Goal: Task Accomplishment & Management: Complete application form

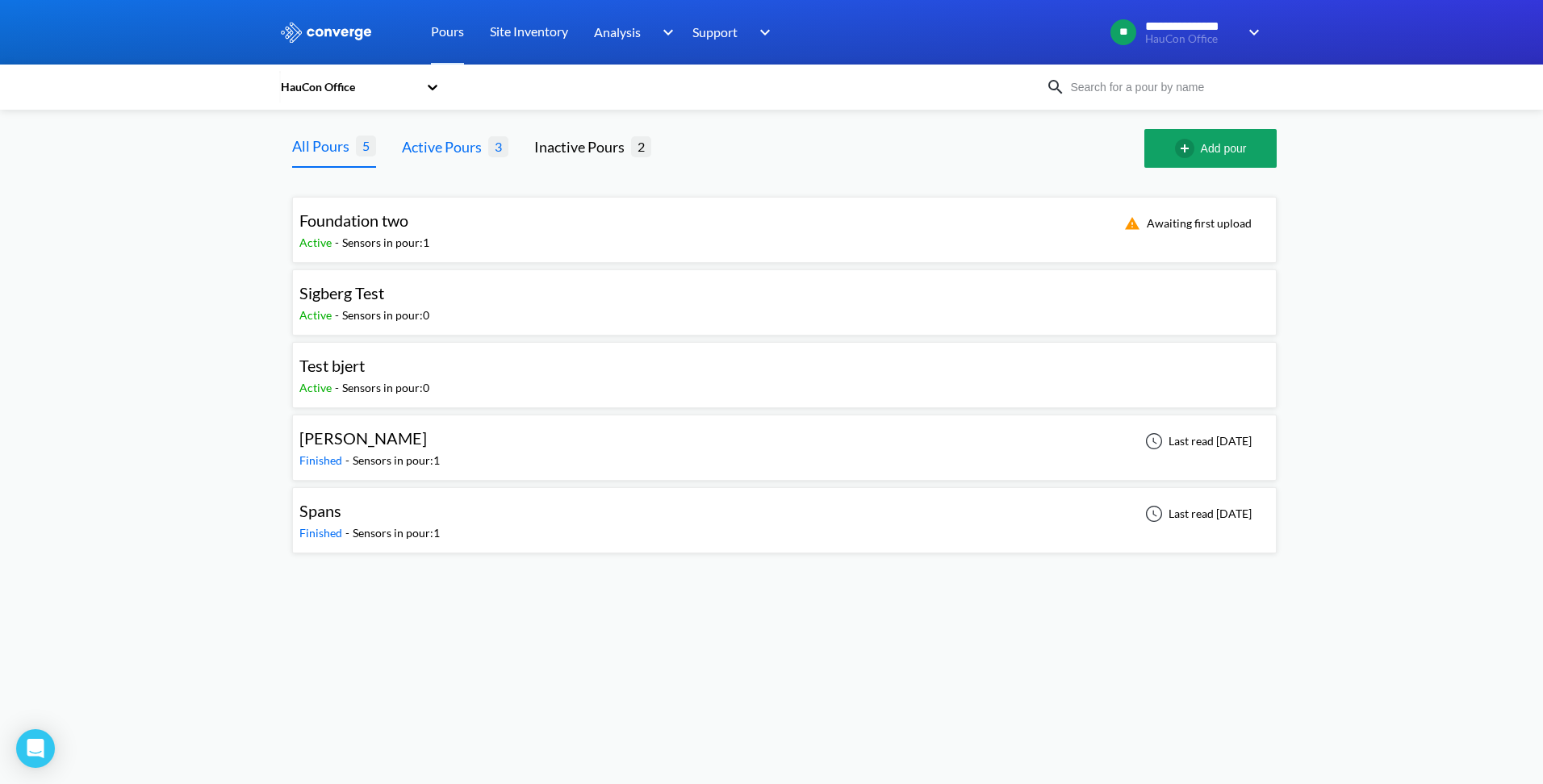
click at [446, 150] on div "Active Pours" at bounding box center [445, 147] width 86 height 22
click at [380, 230] on div "Foundation two" at bounding box center [354, 220] width 109 height 25
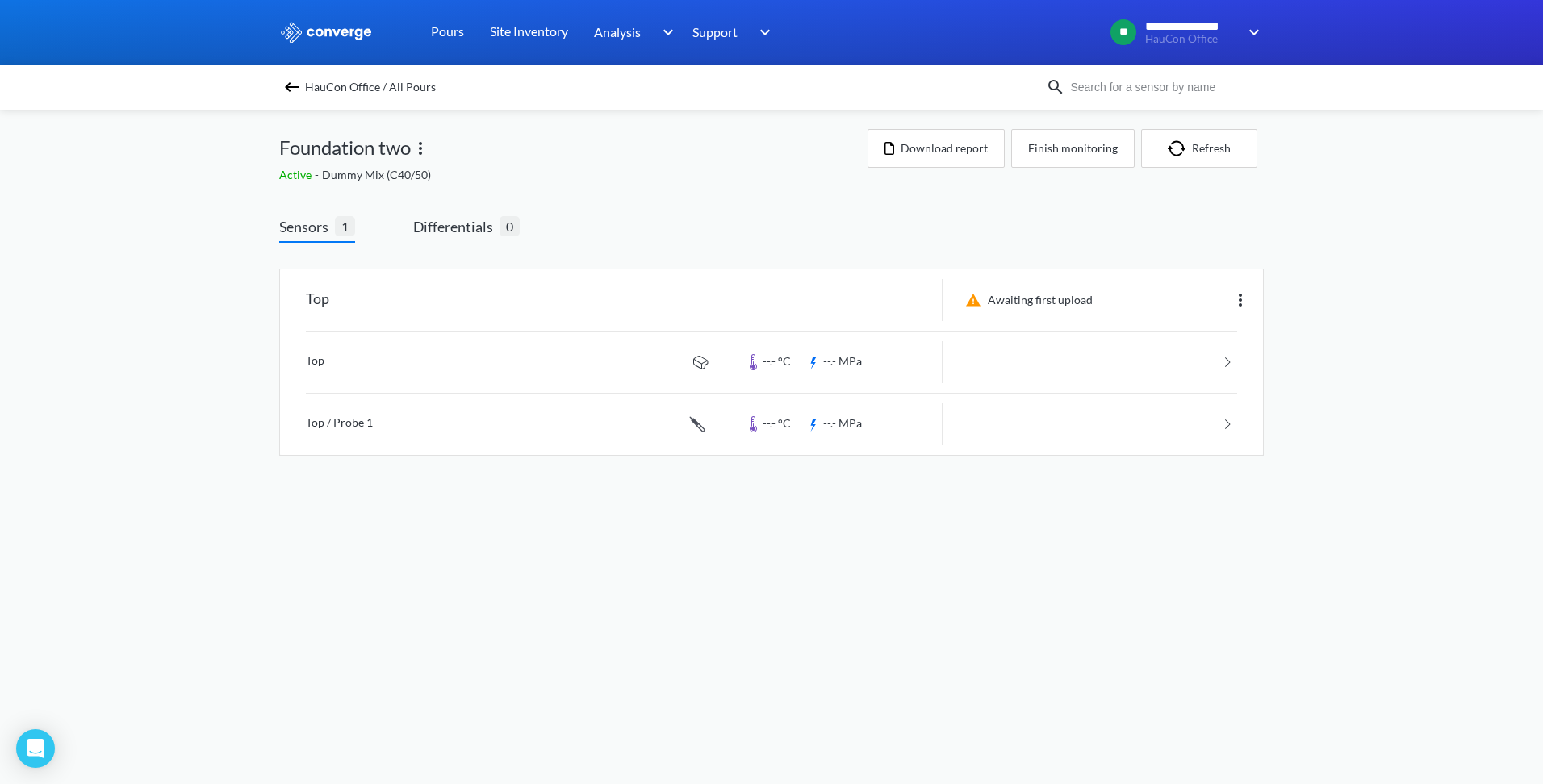
click at [293, 81] on img at bounding box center [292, 87] width 20 height 20
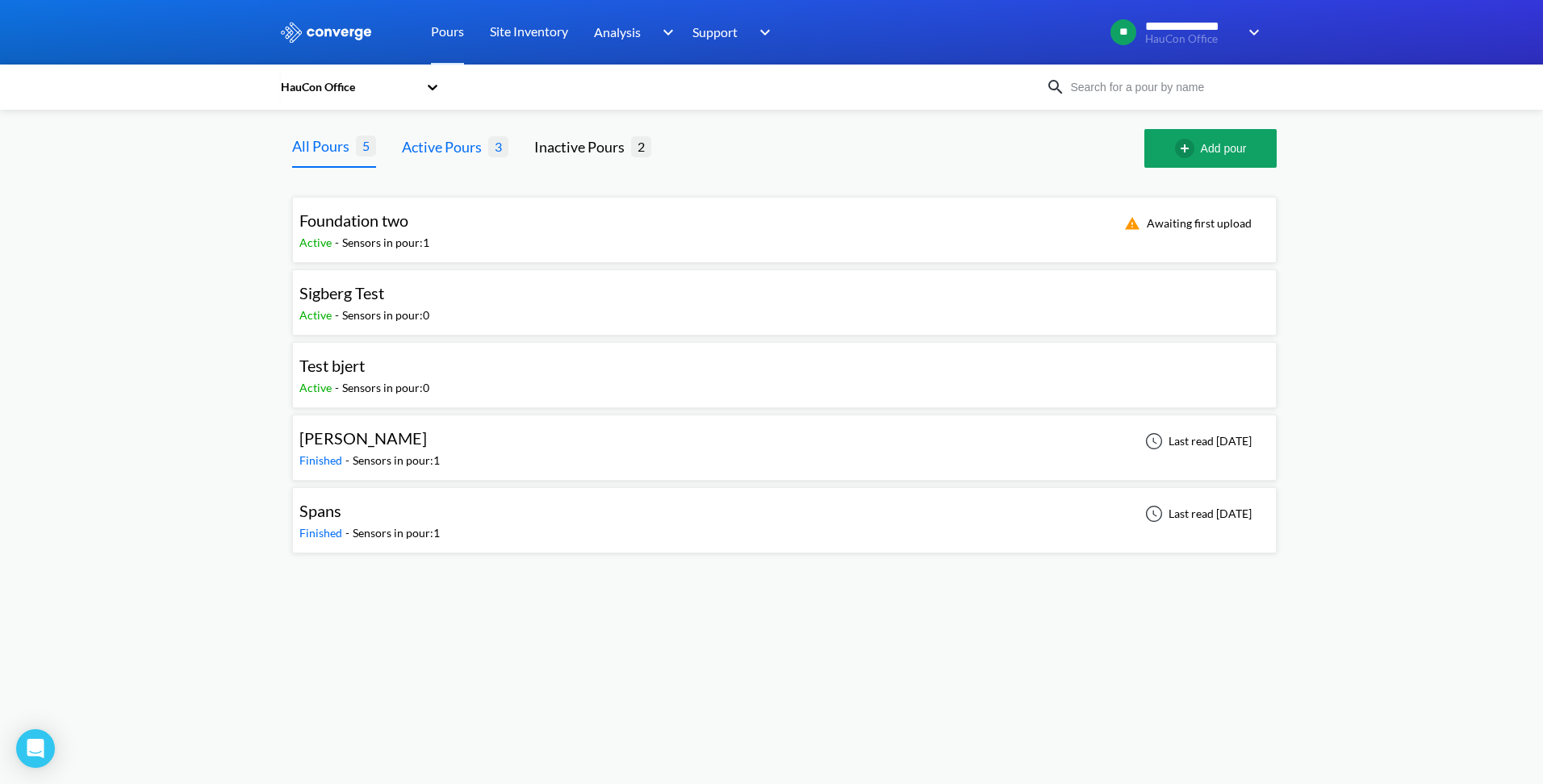
click at [457, 148] on div "Active Pours" at bounding box center [445, 147] width 86 height 22
click at [371, 227] on span "Foundation two" at bounding box center [354, 220] width 109 height 20
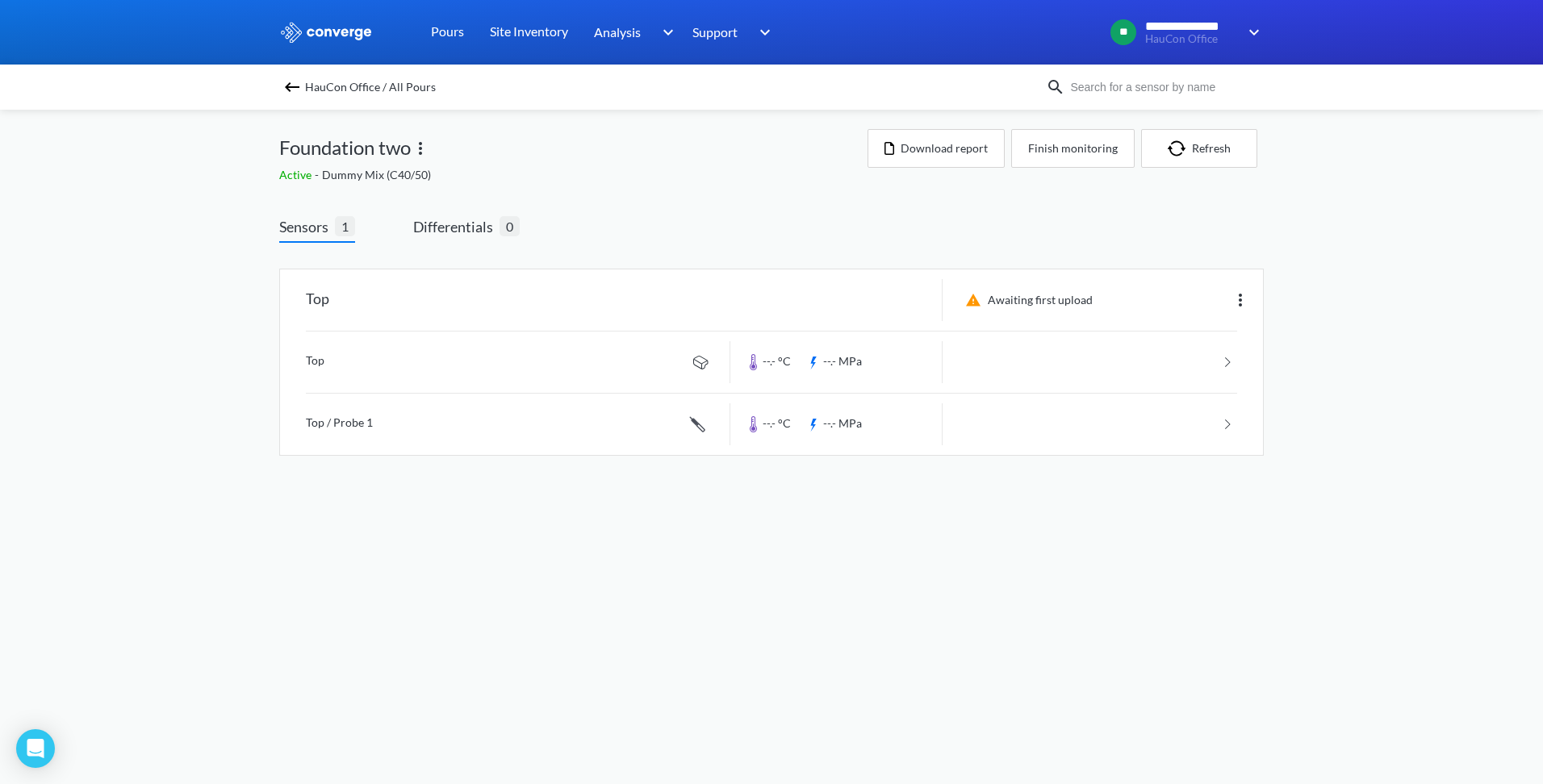
click at [289, 84] on img at bounding box center [292, 87] width 20 height 20
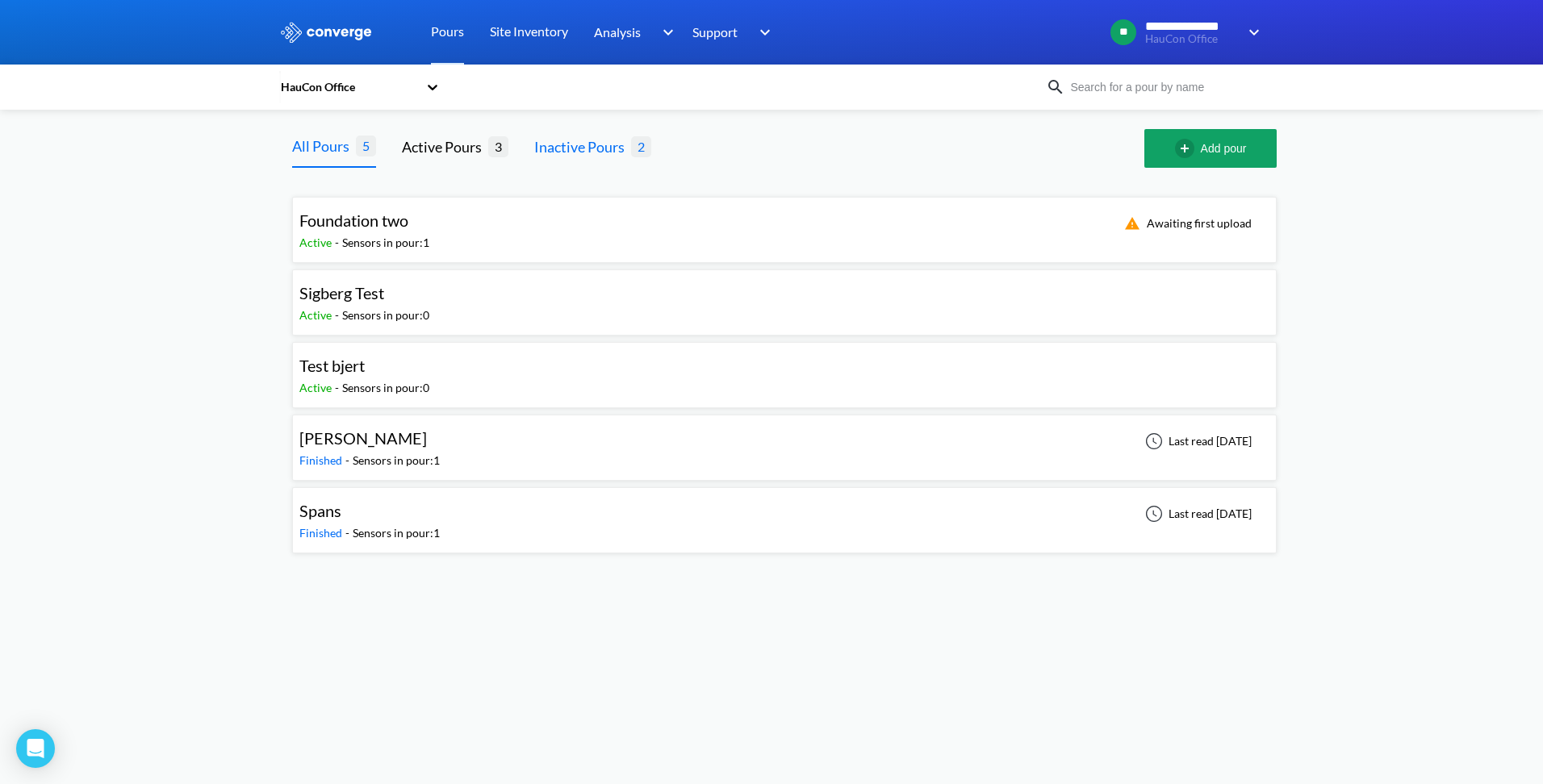
click at [586, 151] on div "Inactive Pours" at bounding box center [582, 147] width 96 height 22
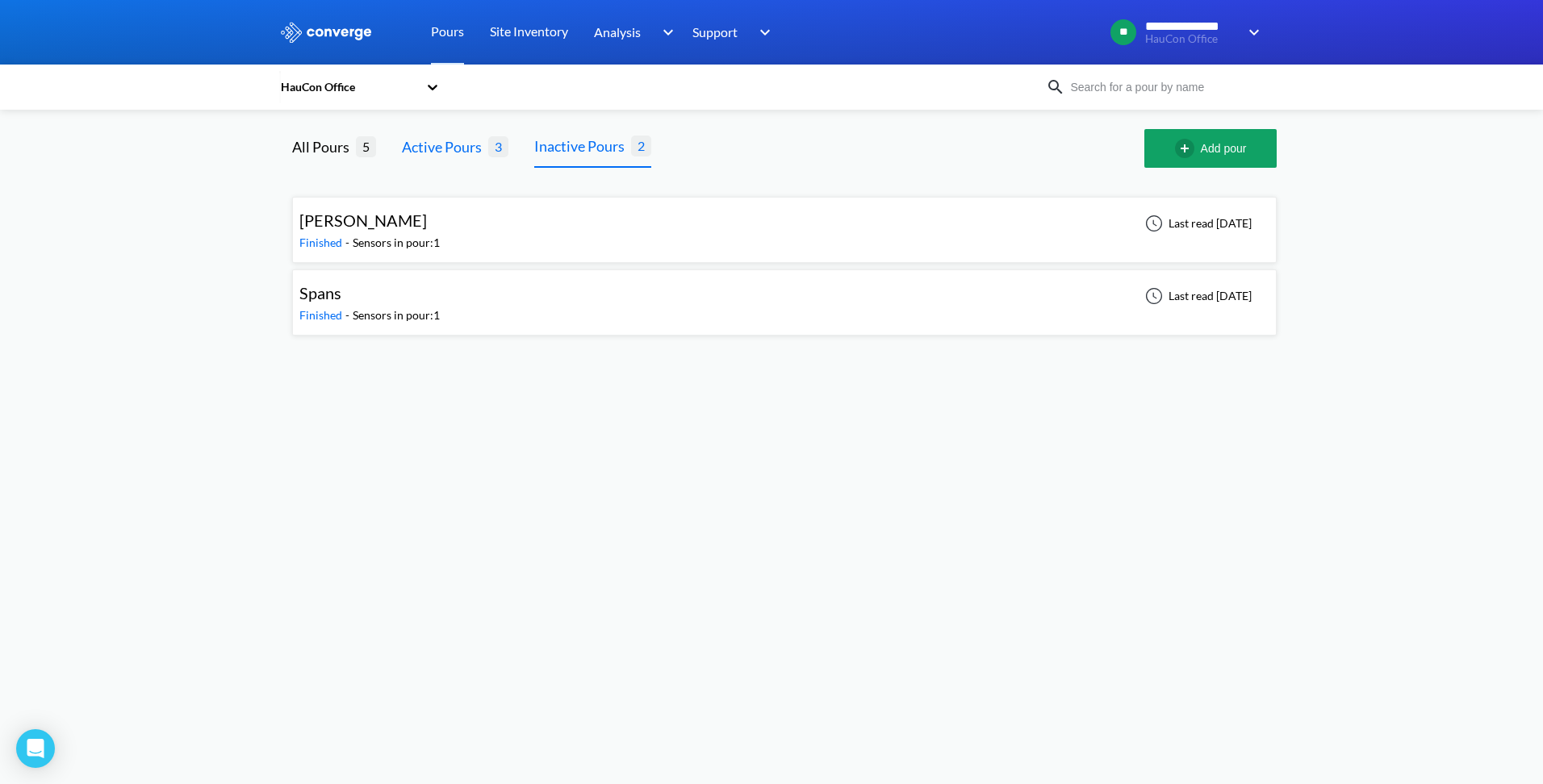
click at [441, 153] on div "Active Pours" at bounding box center [445, 147] width 86 height 22
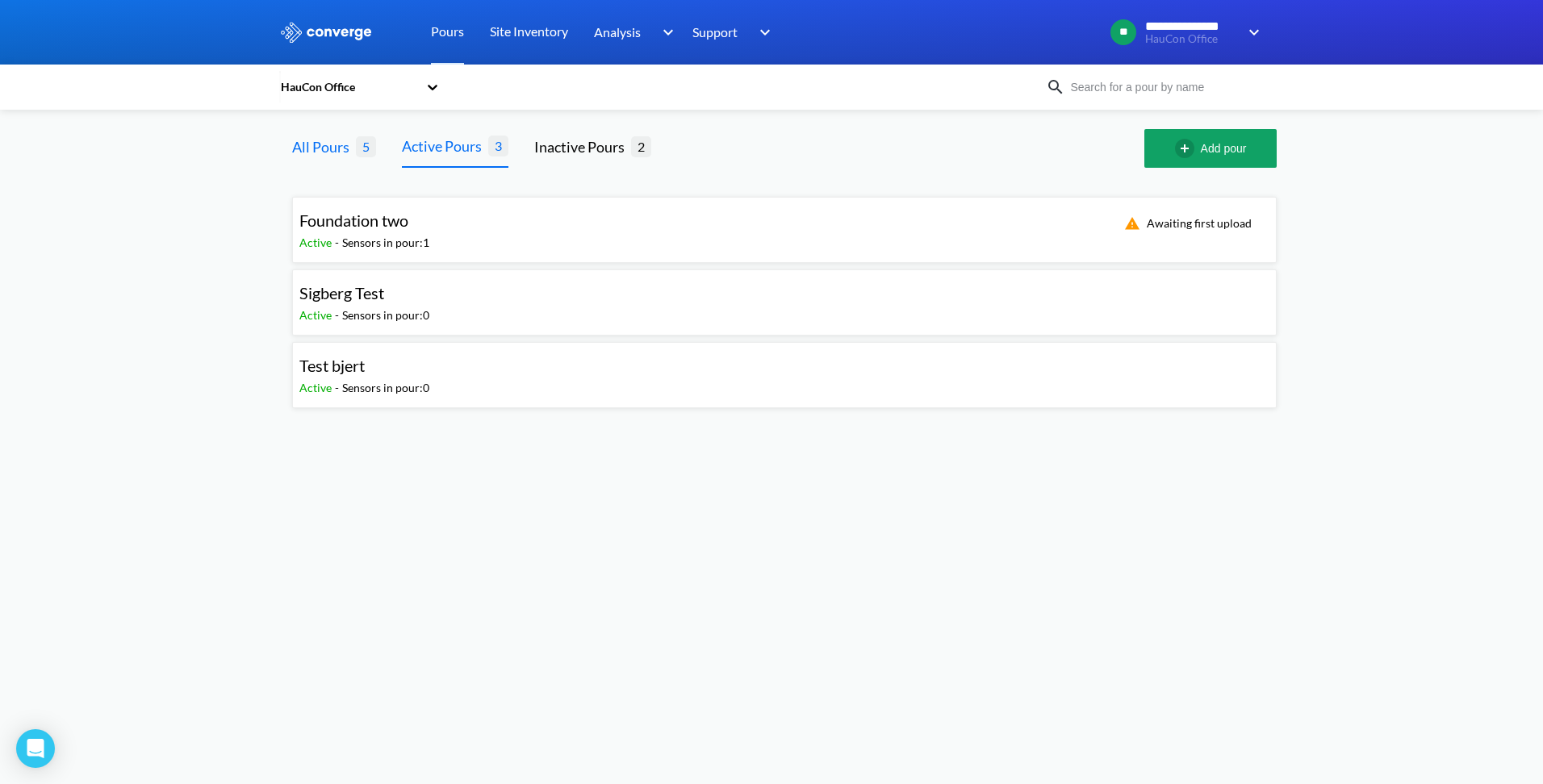
click at [339, 147] on div "All Pours" at bounding box center [323, 147] width 64 height 22
click at [368, 295] on span "Sigberg Test" at bounding box center [341, 293] width 84 height 20
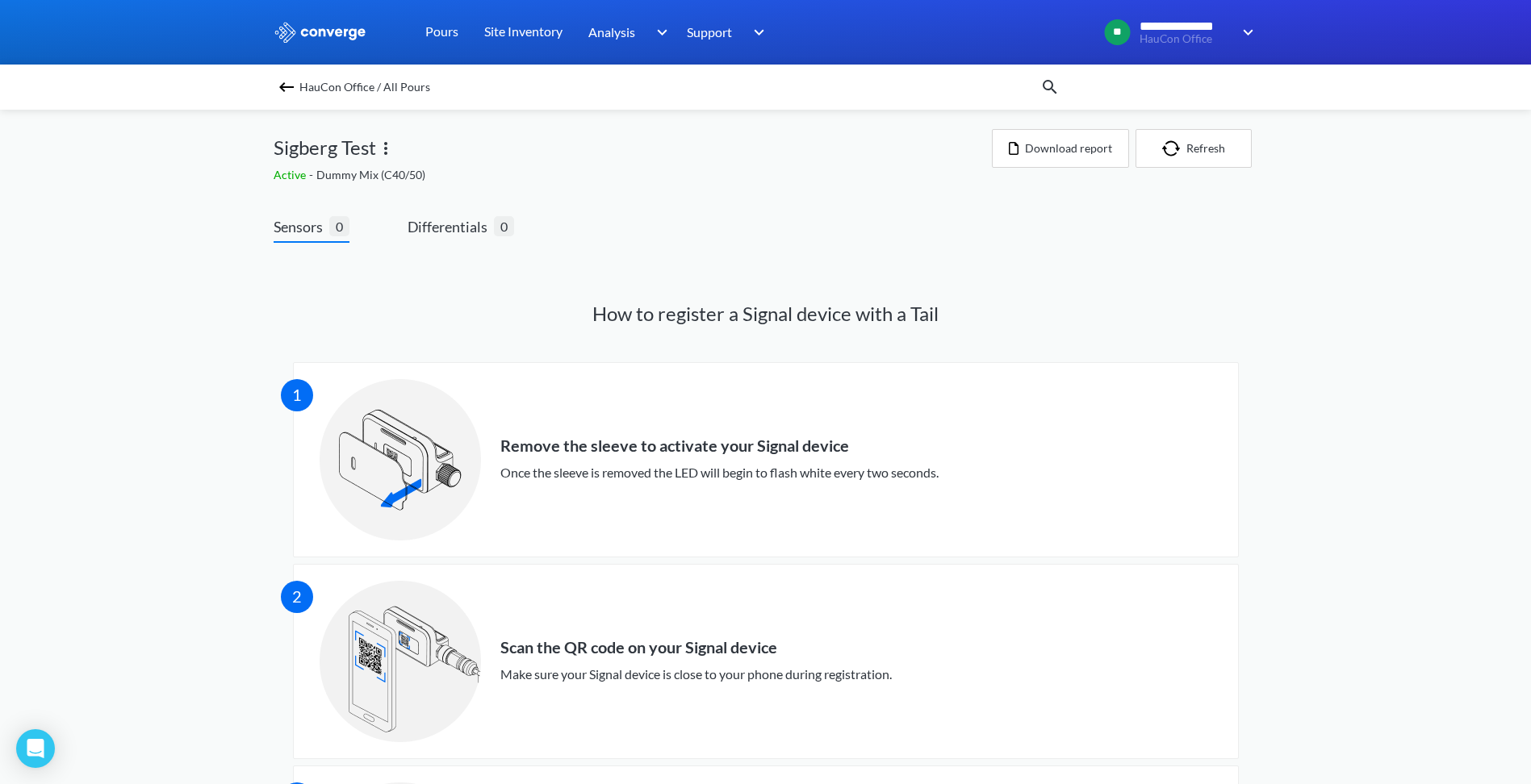
click at [296, 89] on img at bounding box center [286, 87] width 20 height 20
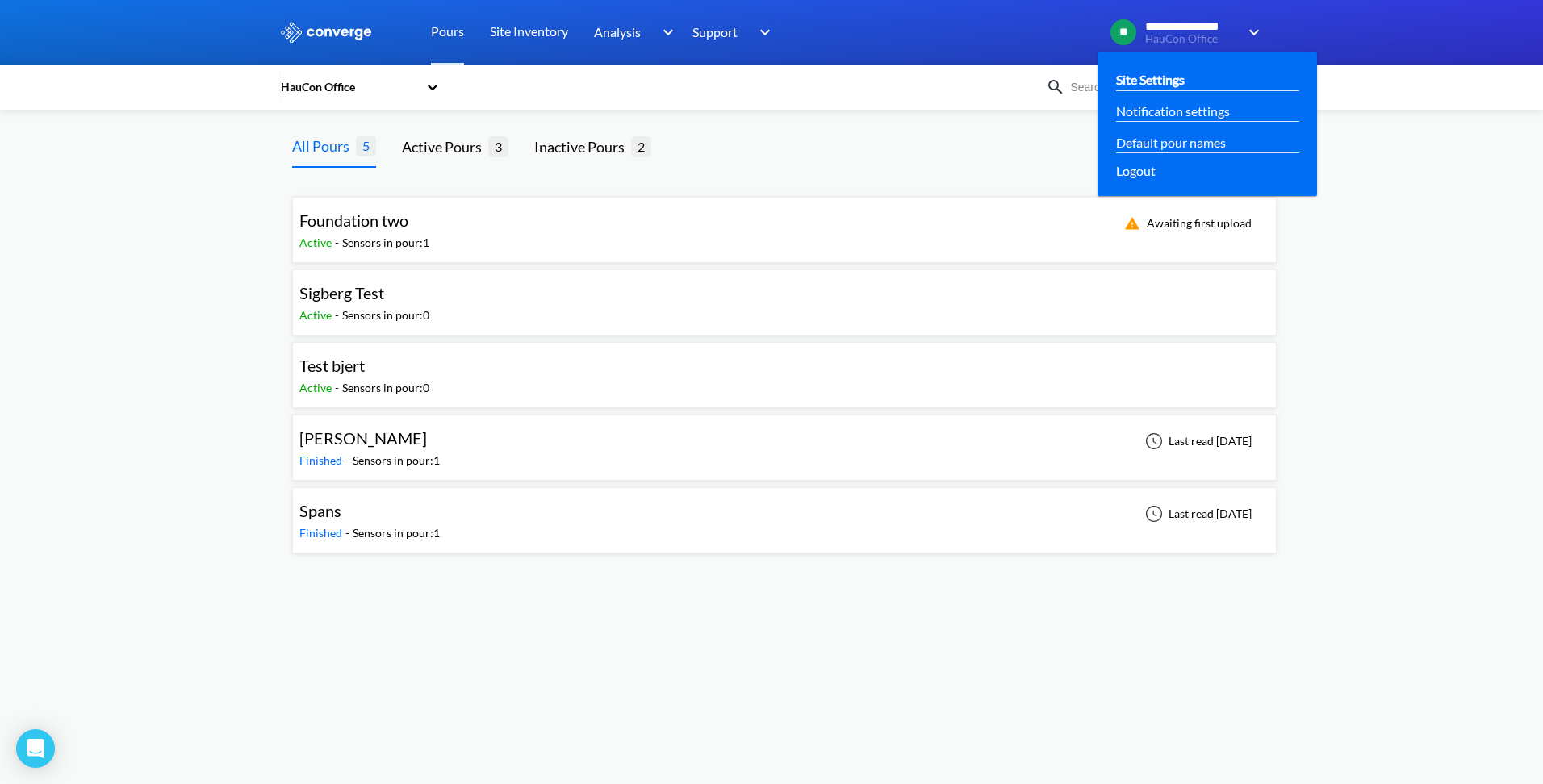
click at [1172, 78] on link "Site Settings" at bounding box center [1150, 79] width 68 height 20
click at [1165, 74] on link "Site Settings" at bounding box center [1150, 79] width 68 height 20
click at [1165, 76] on link "Site Settings" at bounding box center [1150, 79] width 68 height 20
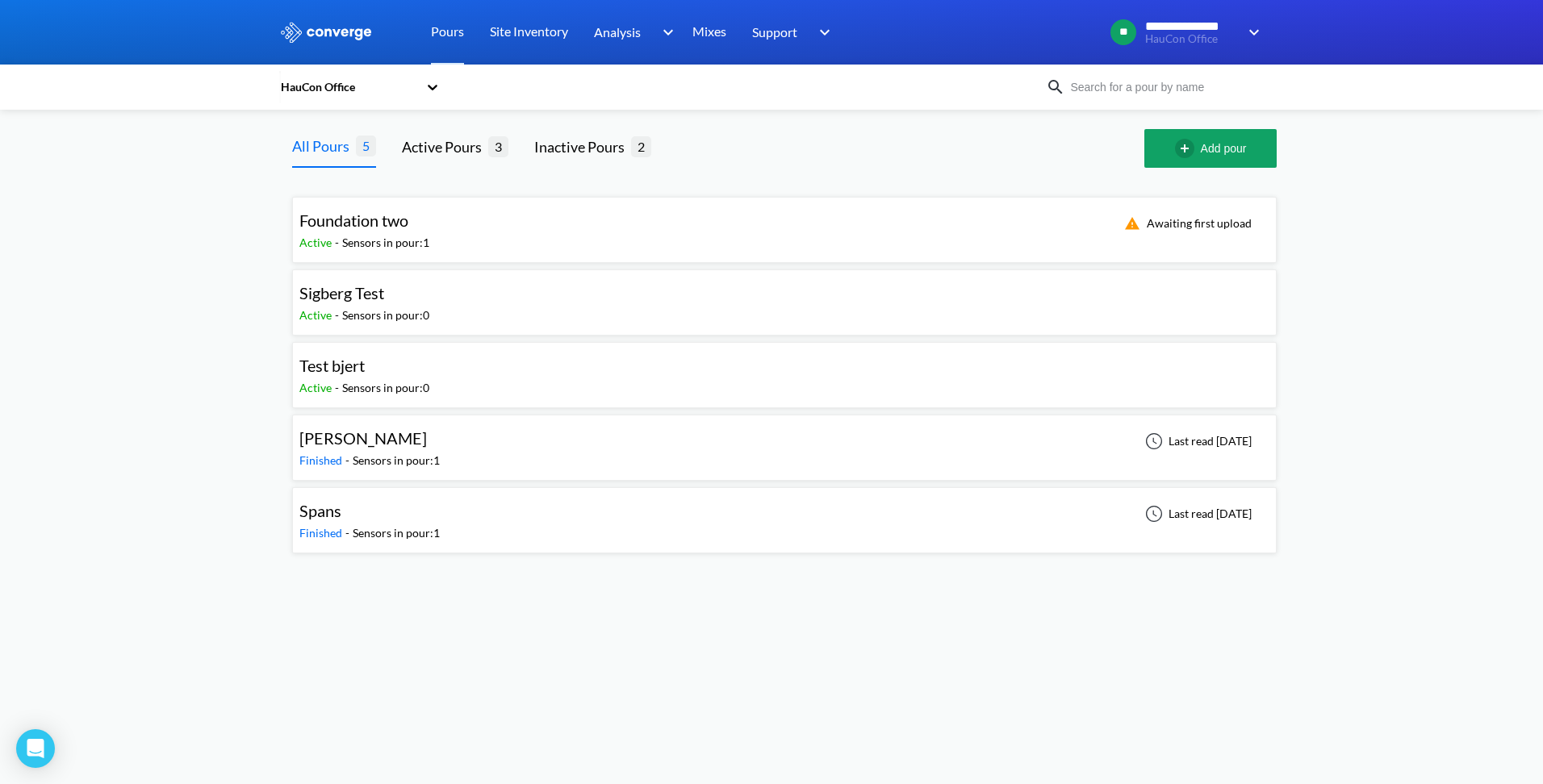
click at [434, 84] on icon at bounding box center [432, 87] width 16 height 16
click at [431, 87] on icon at bounding box center [432, 87] width 9 height 6
click at [312, 223] on div "no. 25806" at bounding box center [359, 223] width 161 height 31
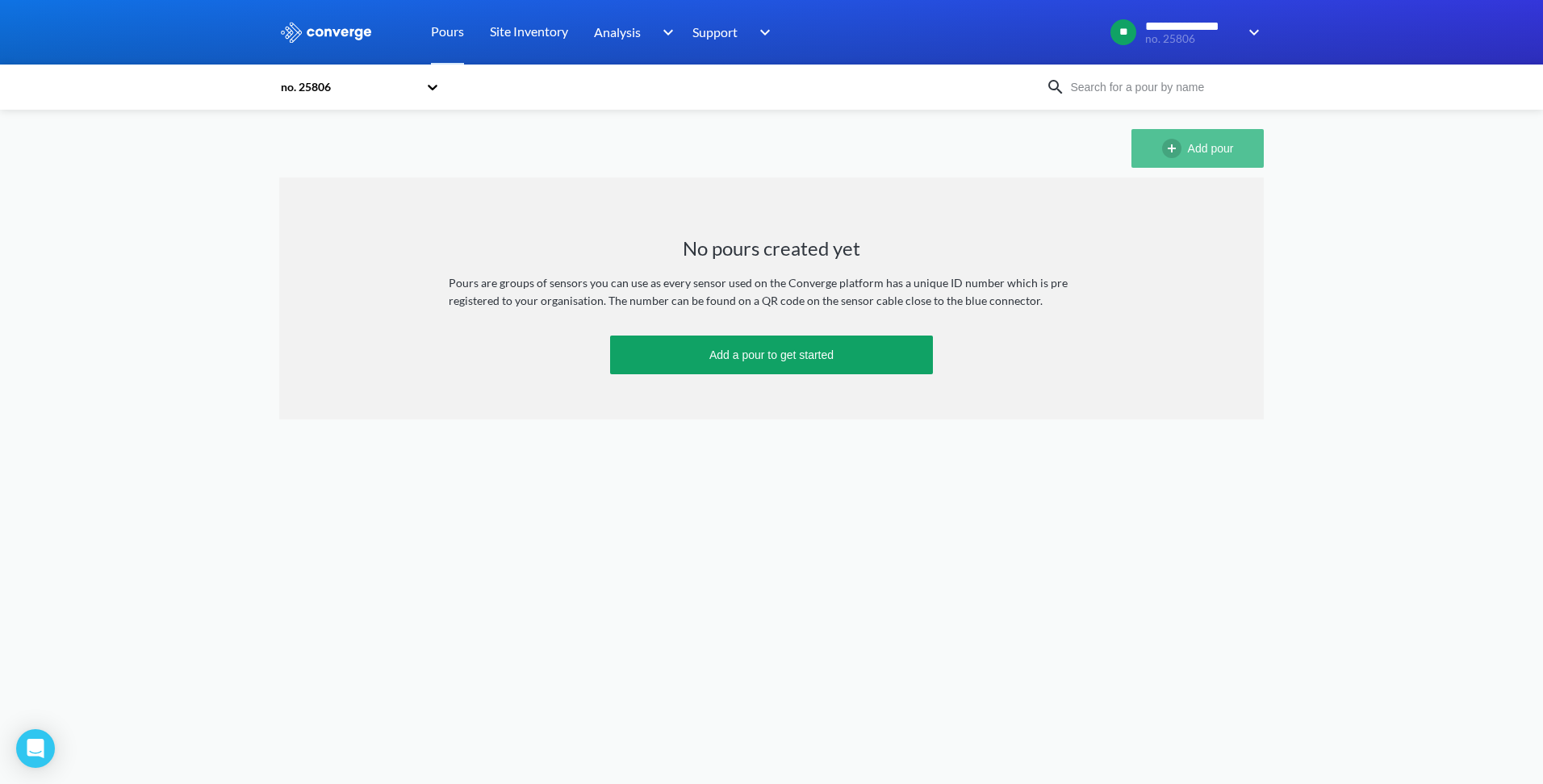
click at [1166, 142] on img "button" at bounding box center [1175, 148] width 26 height 20
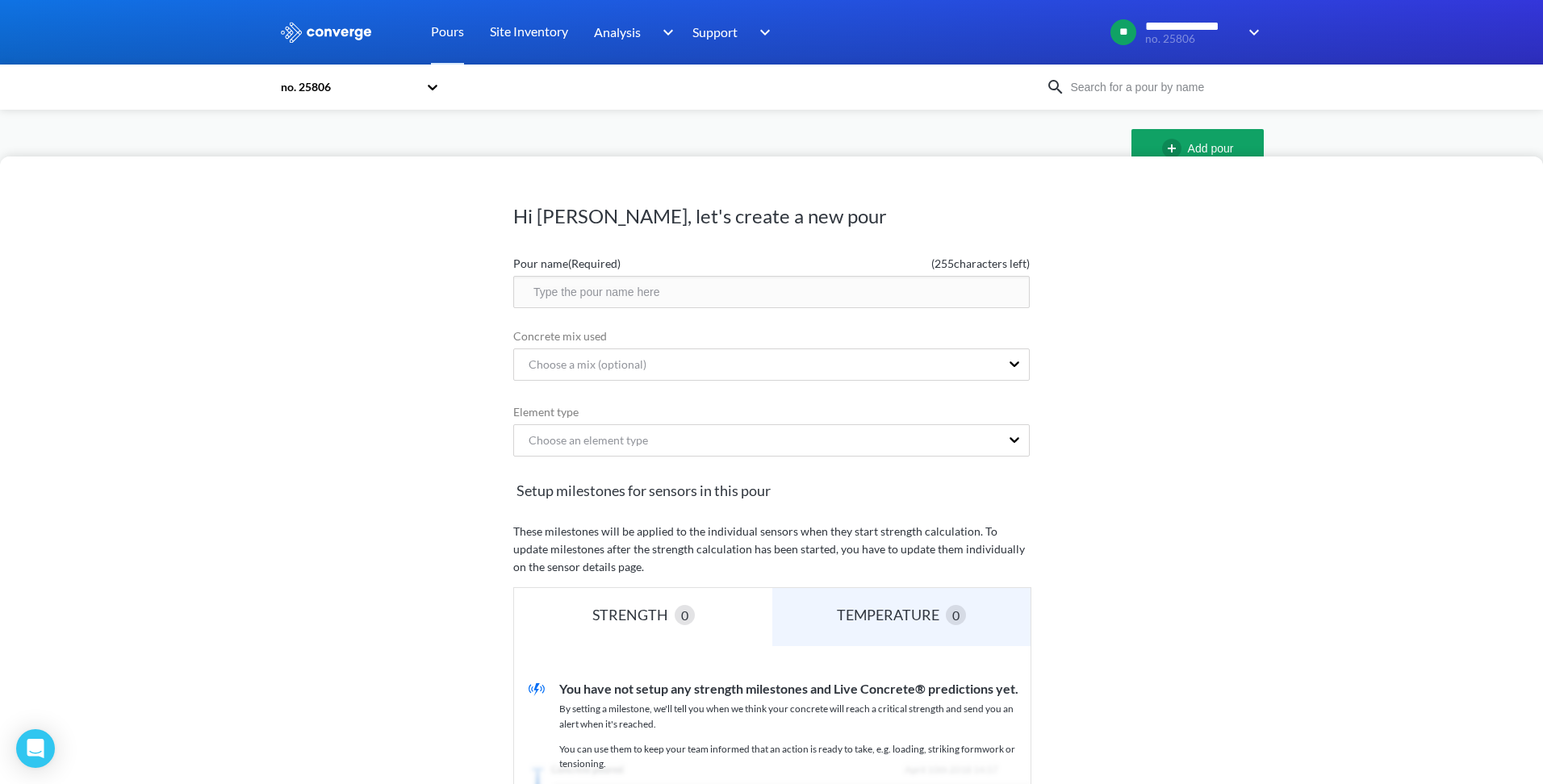
click at [582, 293] on input "text" at bounding box center [771, 292] width 516 height 32
type input "C"
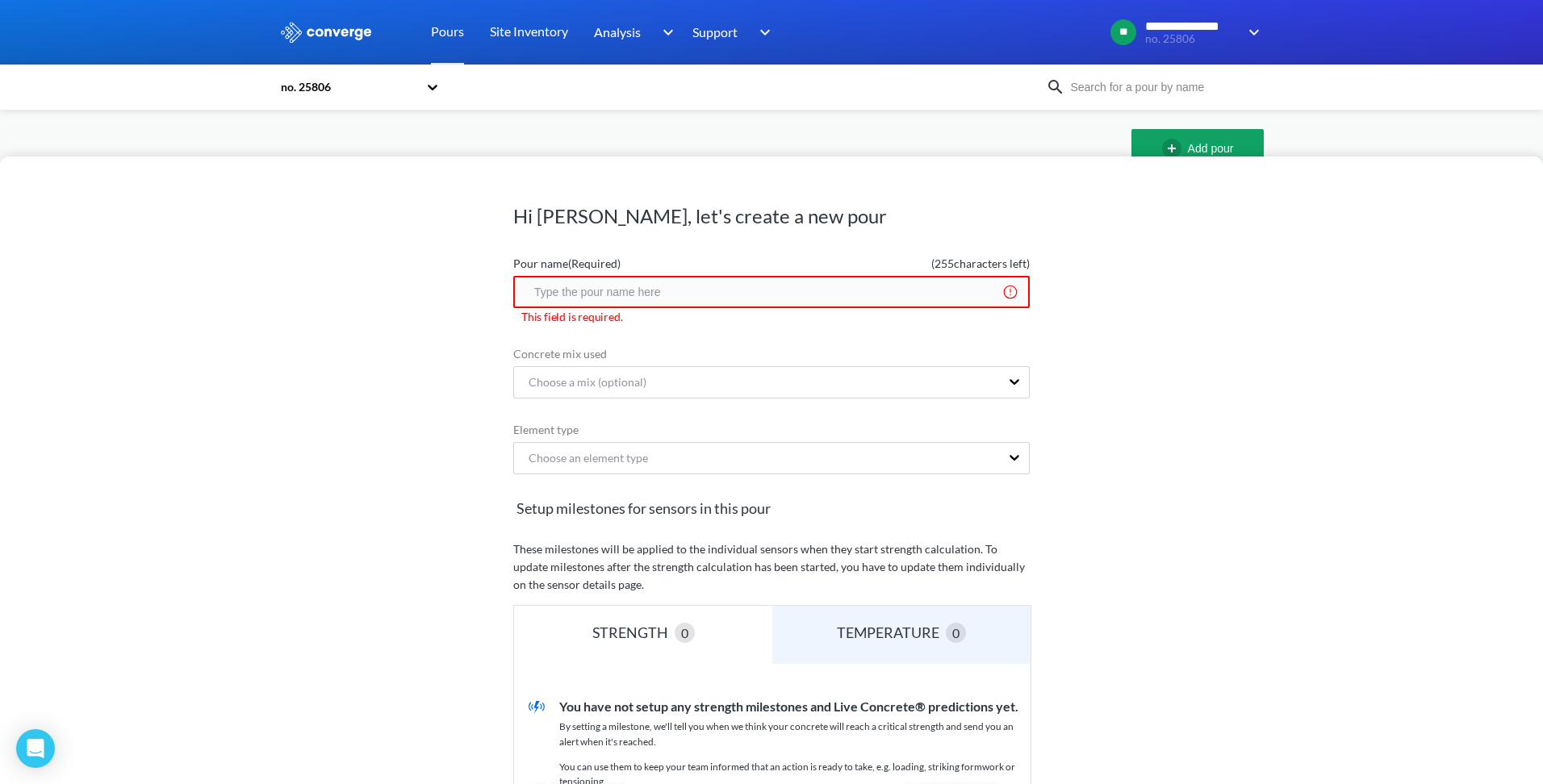
click at [491, 301] on div "Hi Tonny, let's create a new pour Pour name (Required) ( 255 characters left) T…" at bounding box center [772, 470] width 1543 height 628
click at [586, 386] on div "Choose a mix (optional)" at bounding box center [580, 382] width 131 height 18
click at [448, 349] on div "Hi Tonny, let's create a new pour Pour name (Required) ( 255 characters left) T…" at bounding box center [772, 470] width 1543 height 628
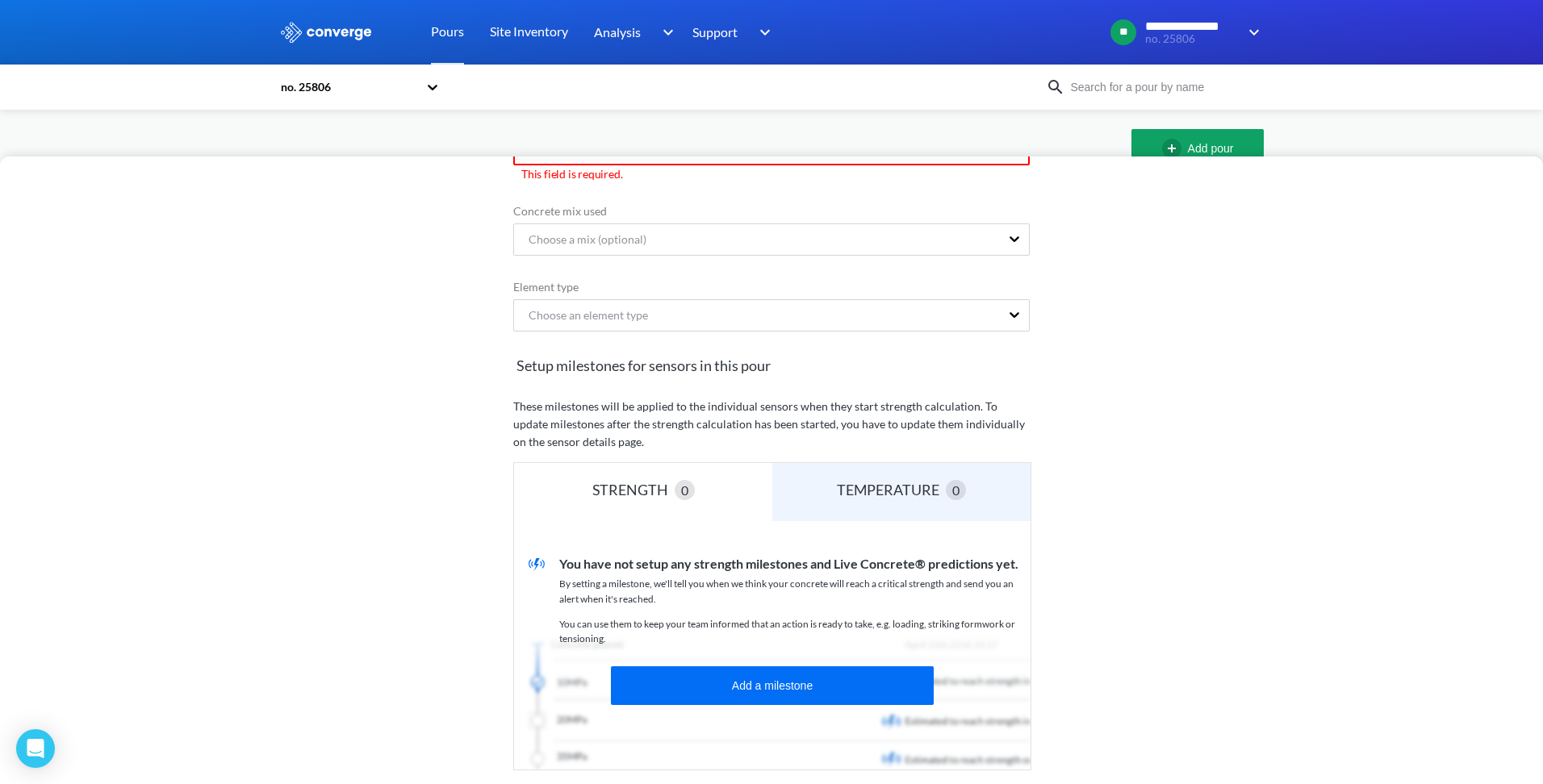
scroll to position [224, 0]
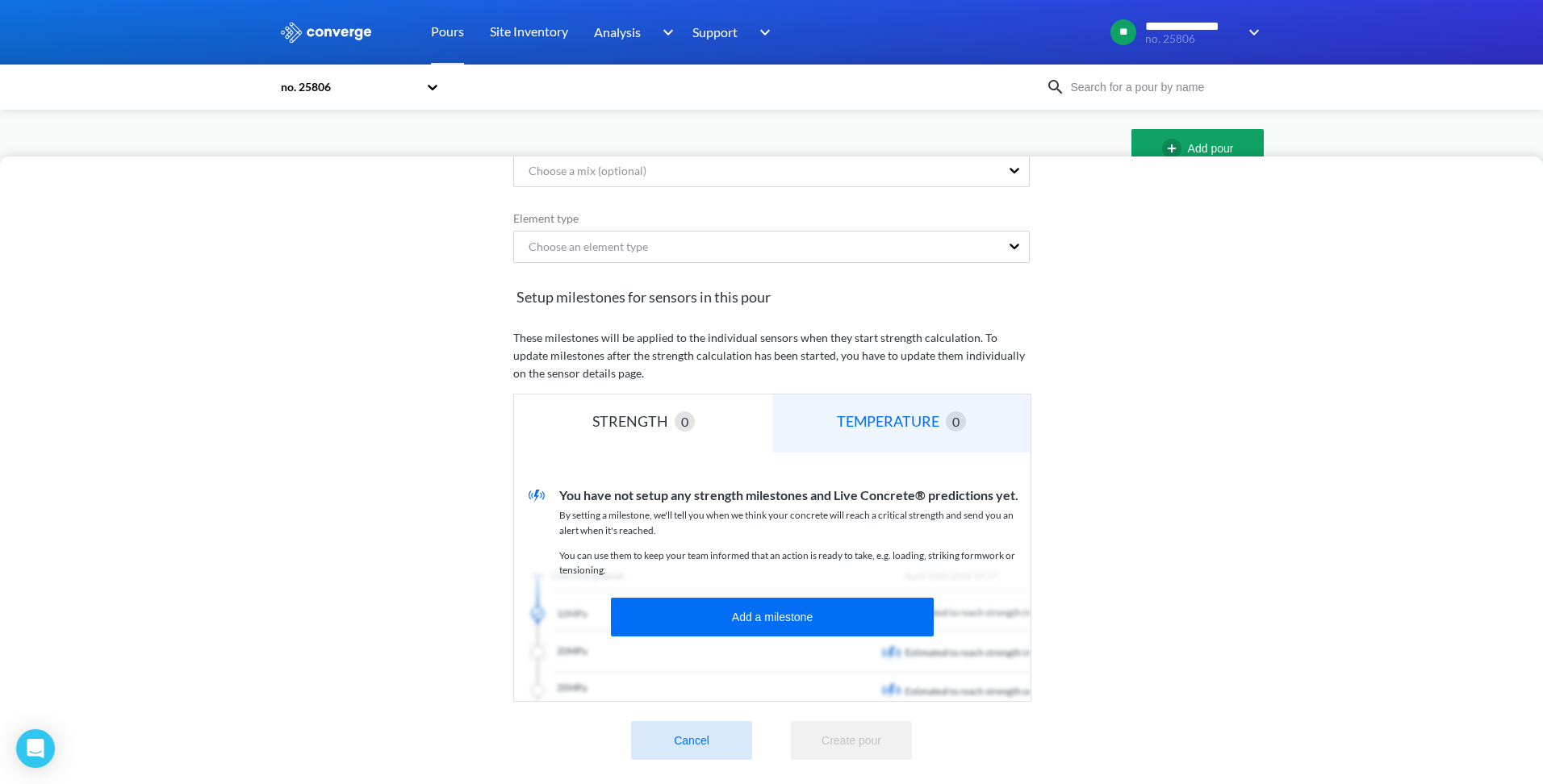
click at [870, 409] on div "TEMPERATURE" at bounding box center [892, 421] width 109 height 22
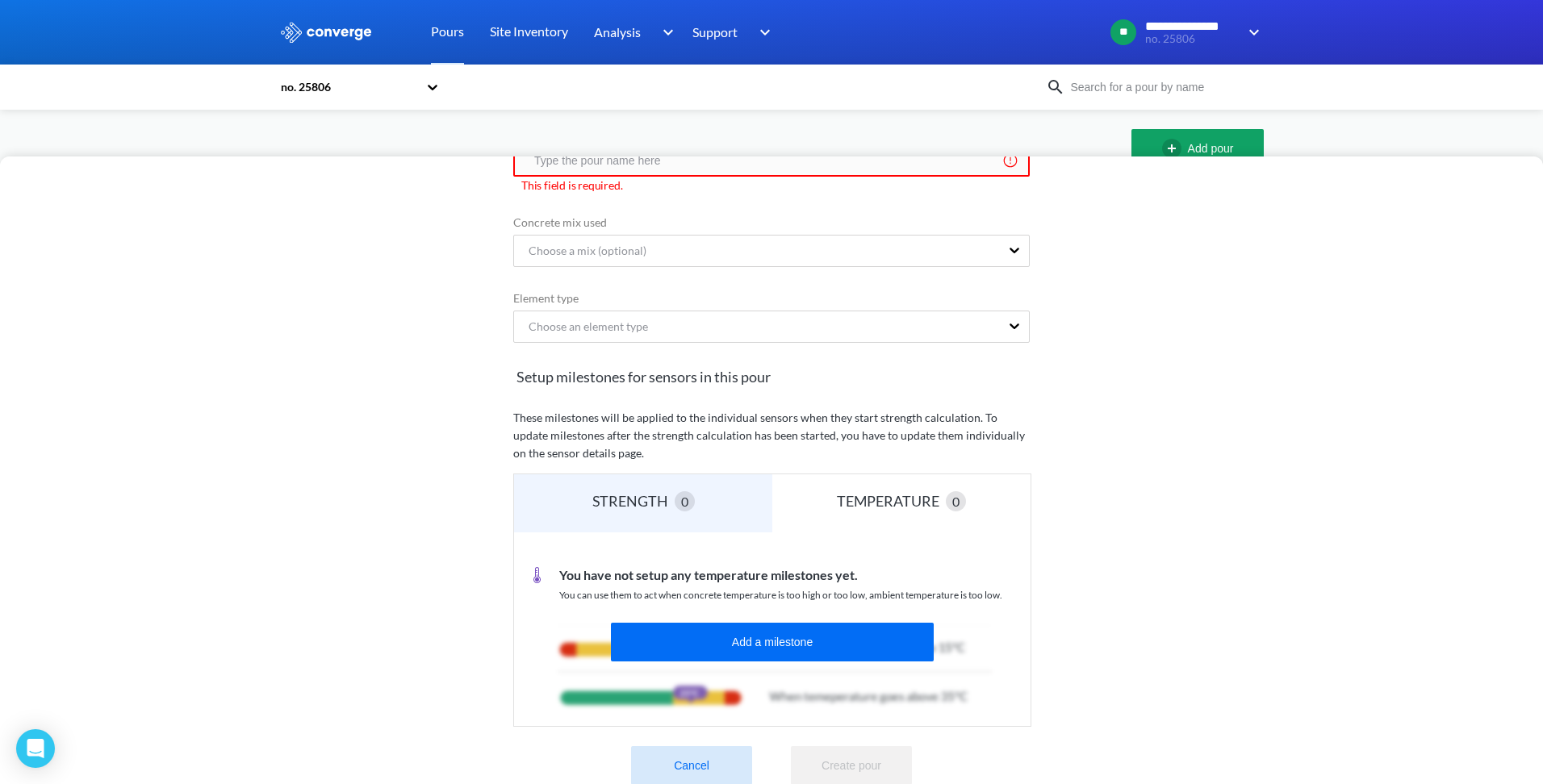
scroll to position [169, 0]
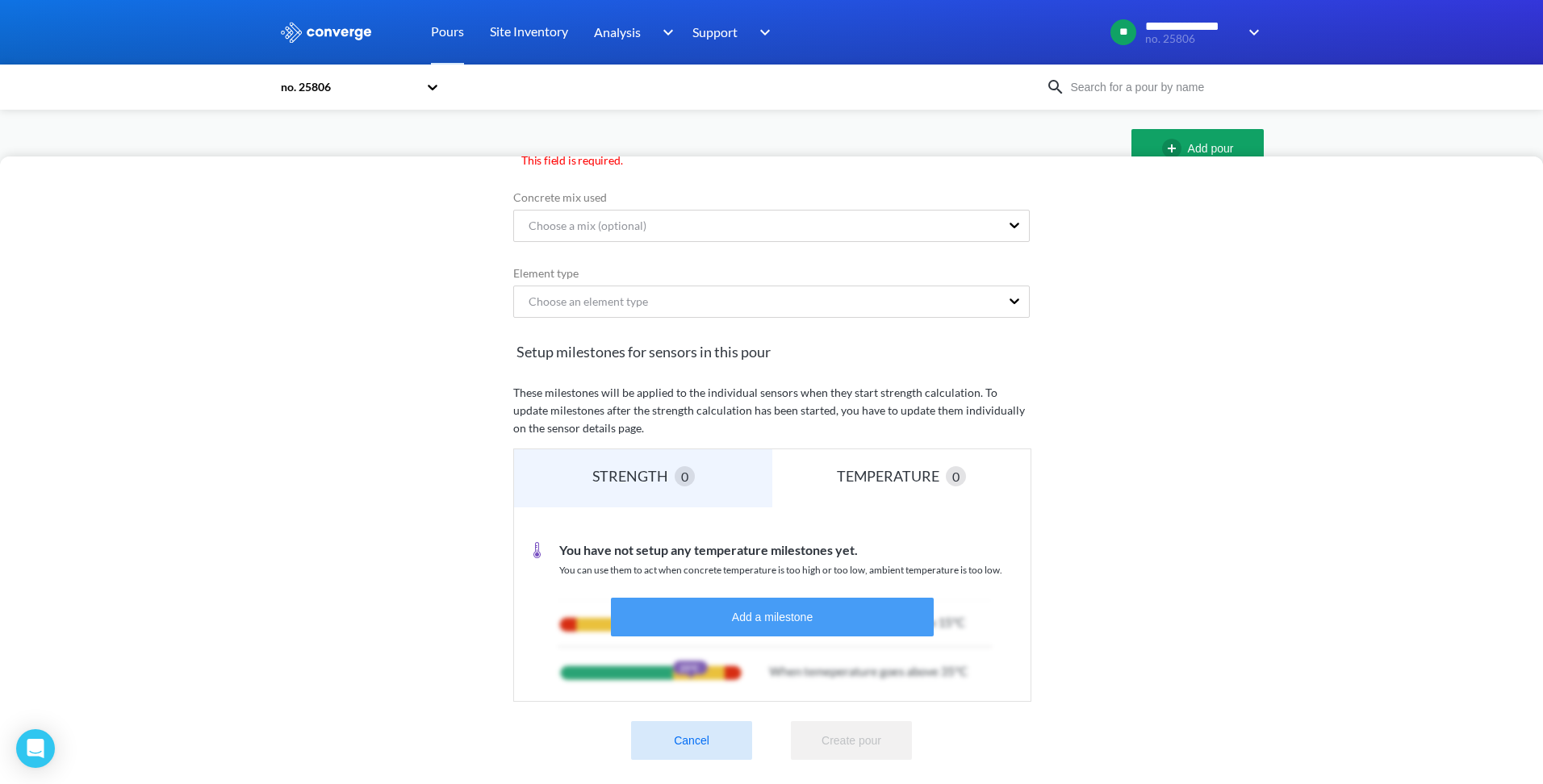
click at [760, 613] on button "Add a milestone" at bounding box center [772, 617] width 323 height 38
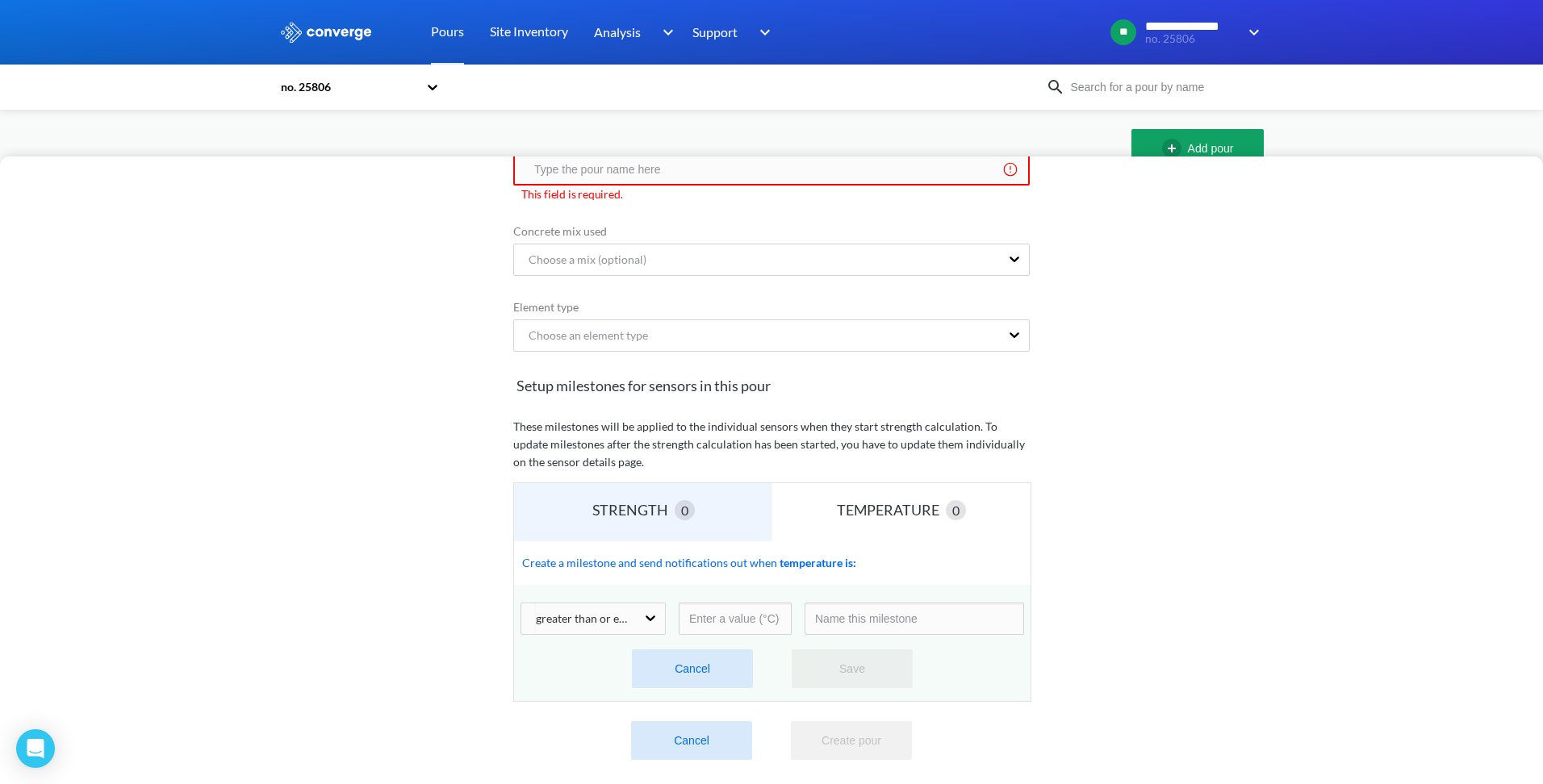
scroll to position [135, 0]
click at [646, 616] on icon at bounding box center [650, 618] width 9 height 6
click at [754, 603] on input "number" at bounding box center [735, 618] width 113 height 32
click at [867, 606] on input at bounding box center [914, 618] width 219 height 32
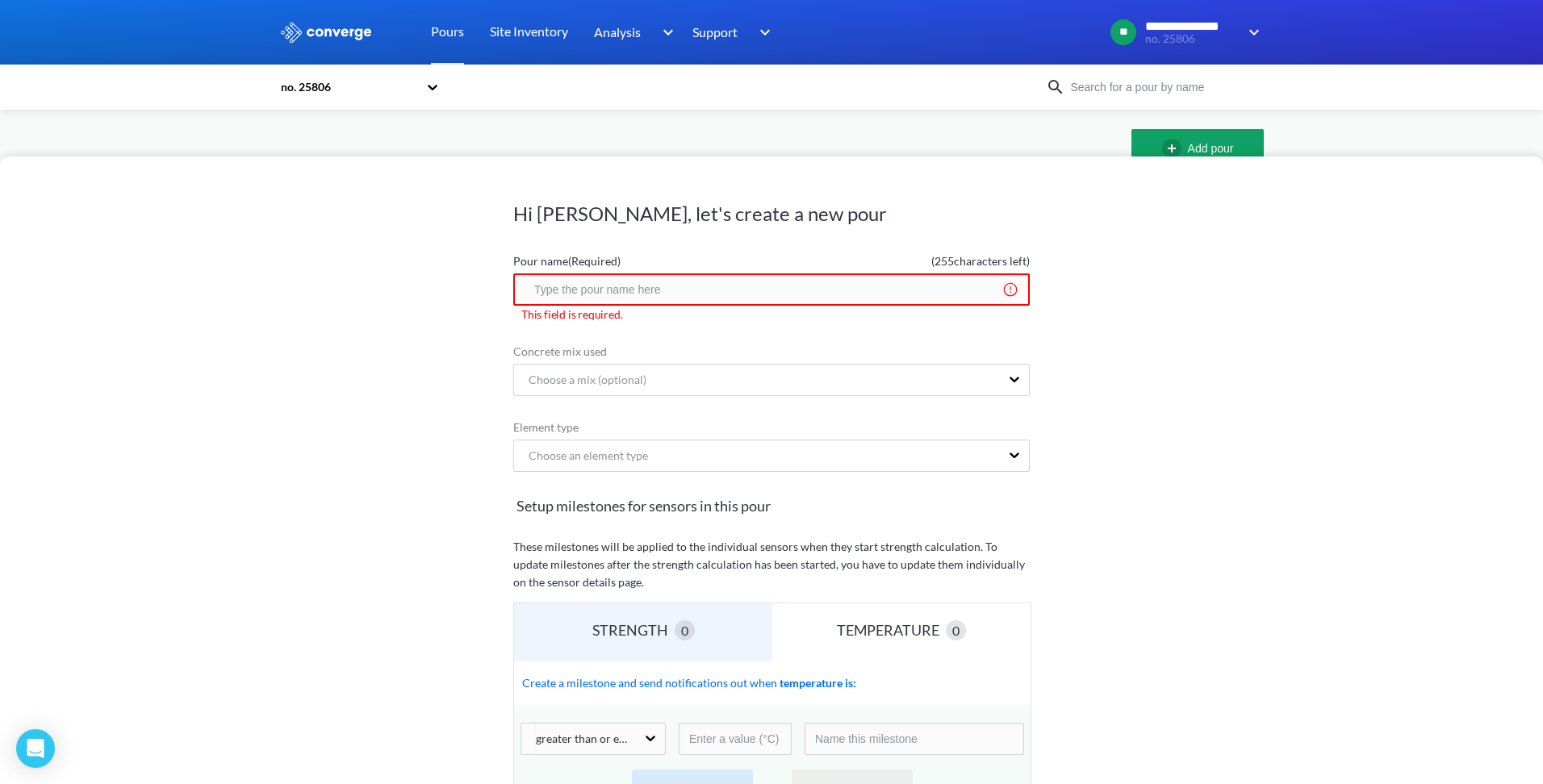
scroll to position [0, 0]
click at [580, 464] on div "Choose an element type" at bounding box center [581, 458] width 132 height 18
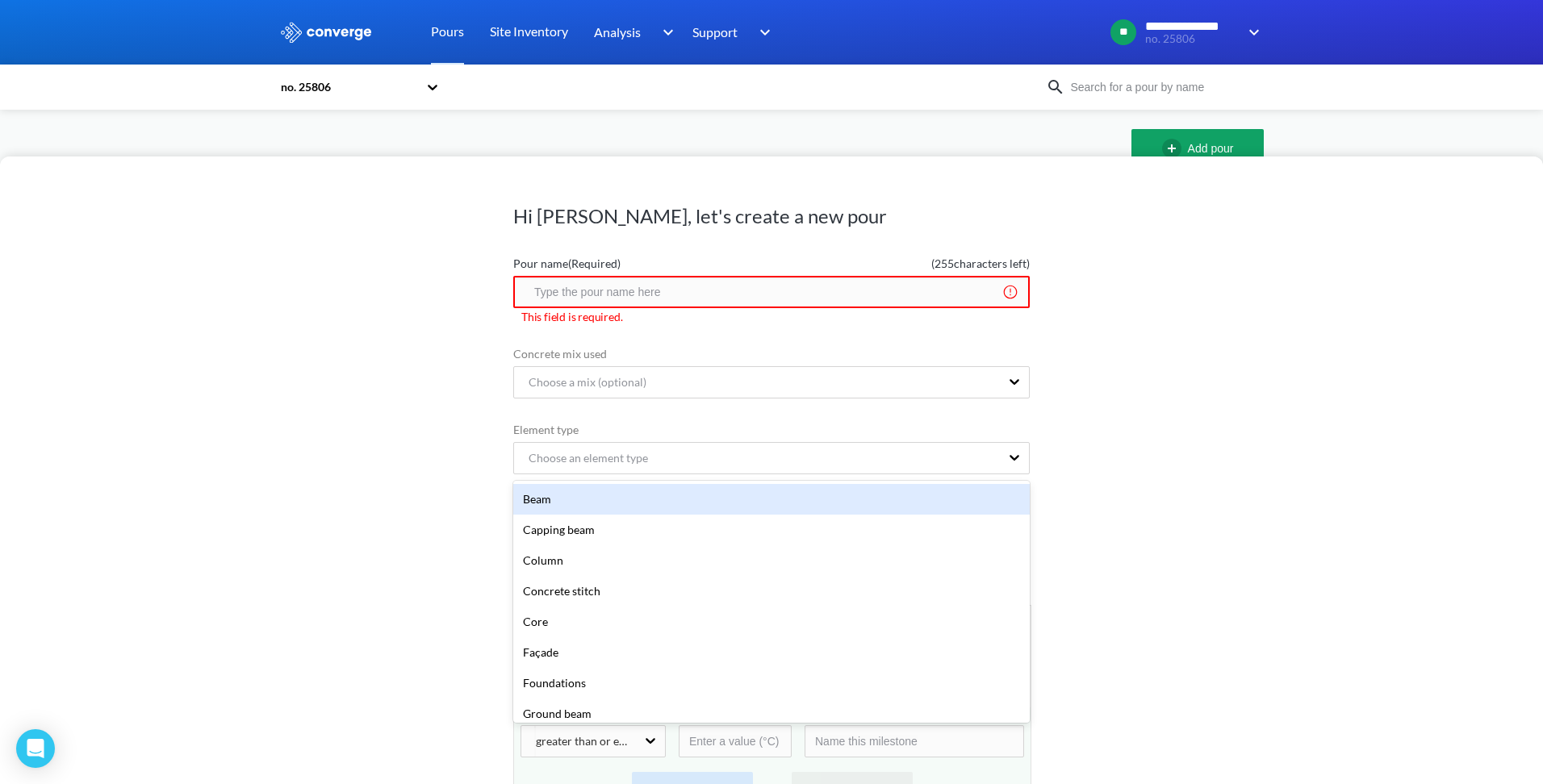
click at [405, 423] on div "Hi Tonny, let's create a new pour Pour name (Required) ( 255 characters left) T…" at bounding box center [772, 470] width 1543 height 628
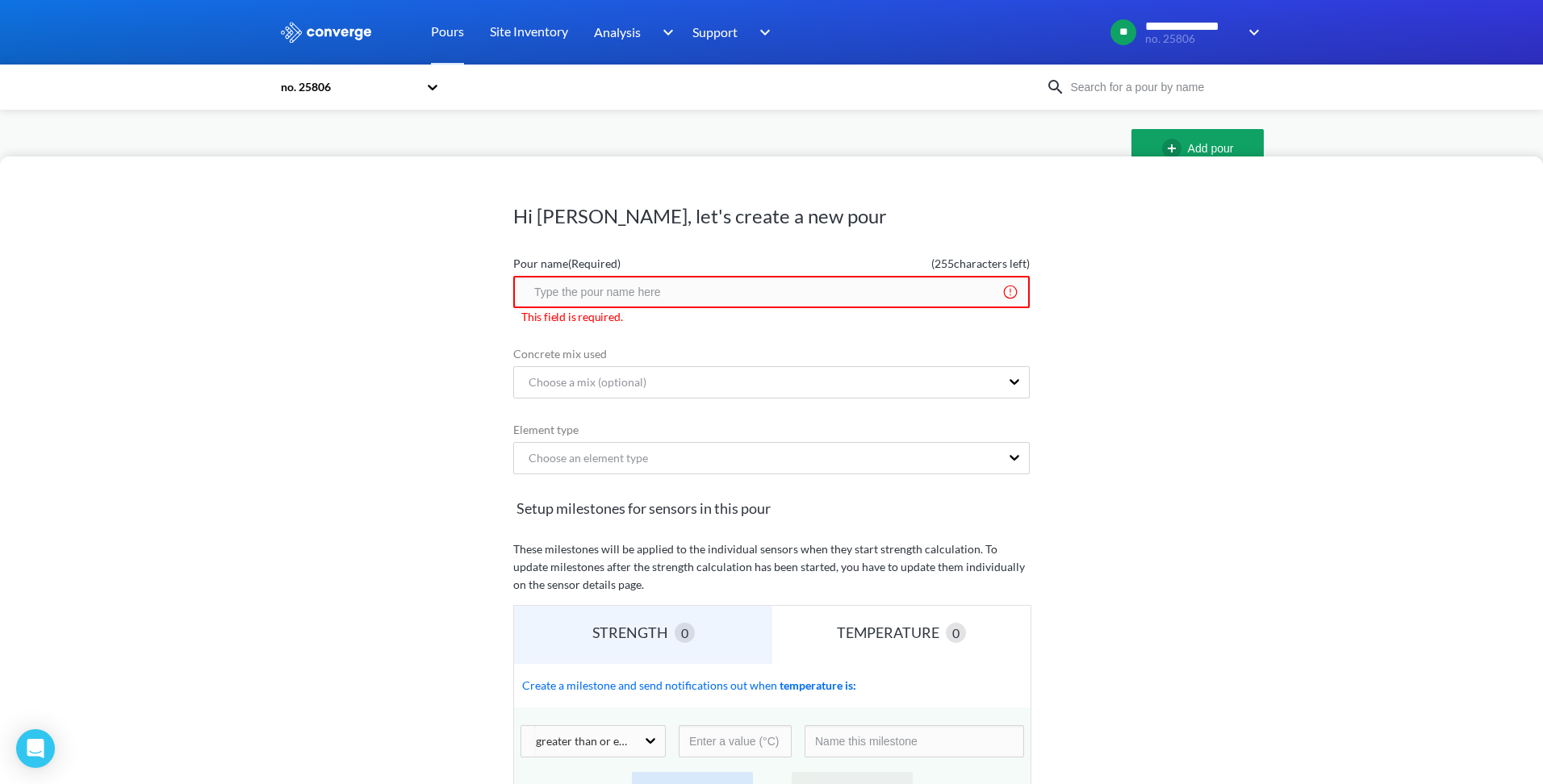
click at [434, 90] on icon at bounding box center [432, 87] width 16 height 16
click at [347, 131] on div "HauCon Office" at bounding box center [359, 131] width 161 height 31
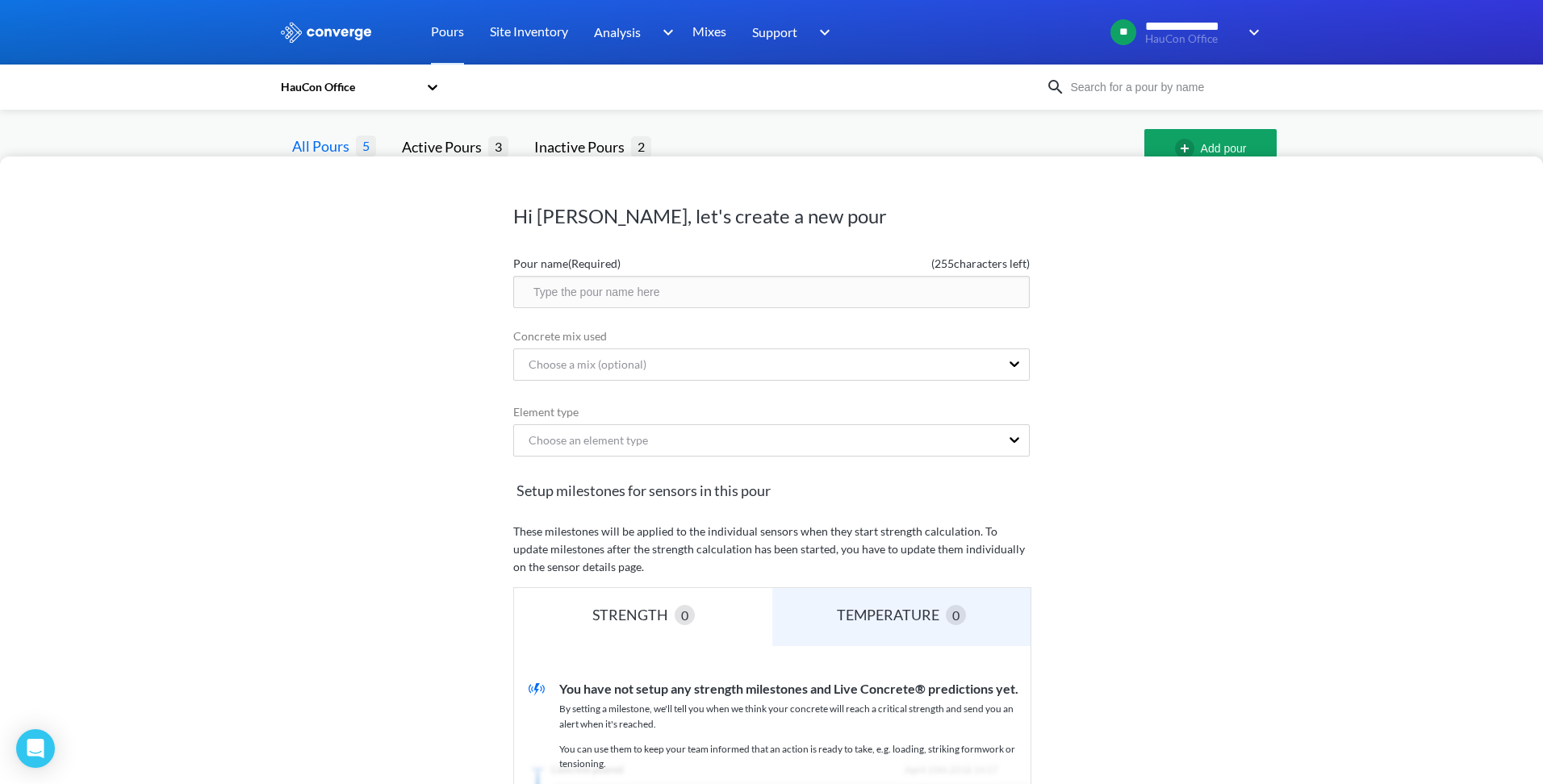
click at [237, 136] on div "Hi Tonny, let's create a new pour Pour name (Required) ( 255 characters left) C…" at bounding box center [772, 392] width 1543 height 784
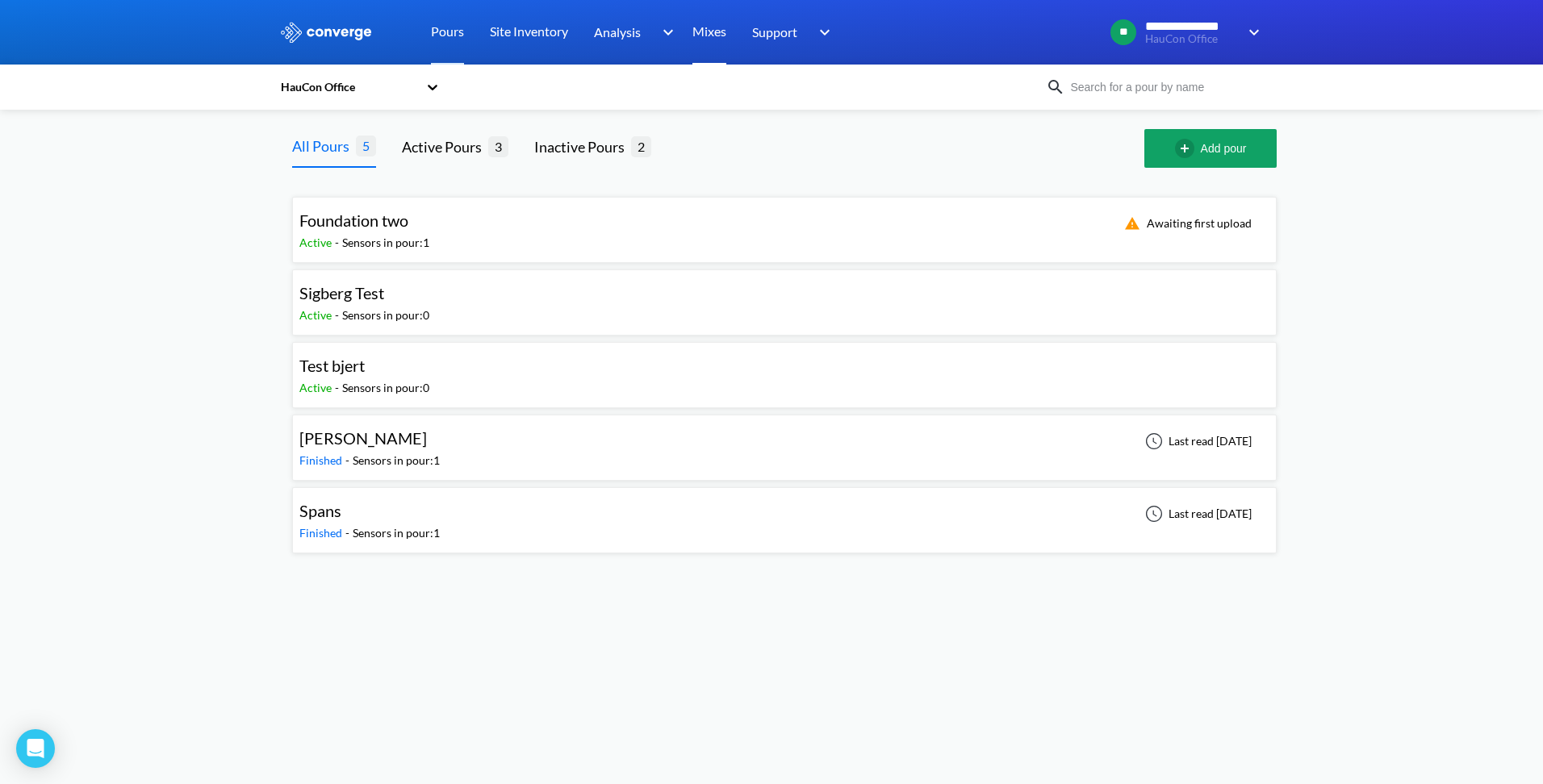
click at [708, 23] on link "Mixes" at bounding box center [709, 32] width 34 height 65
click at [1195, 146] on img "button" at bounding box center [1188, 148] width 26 height 20
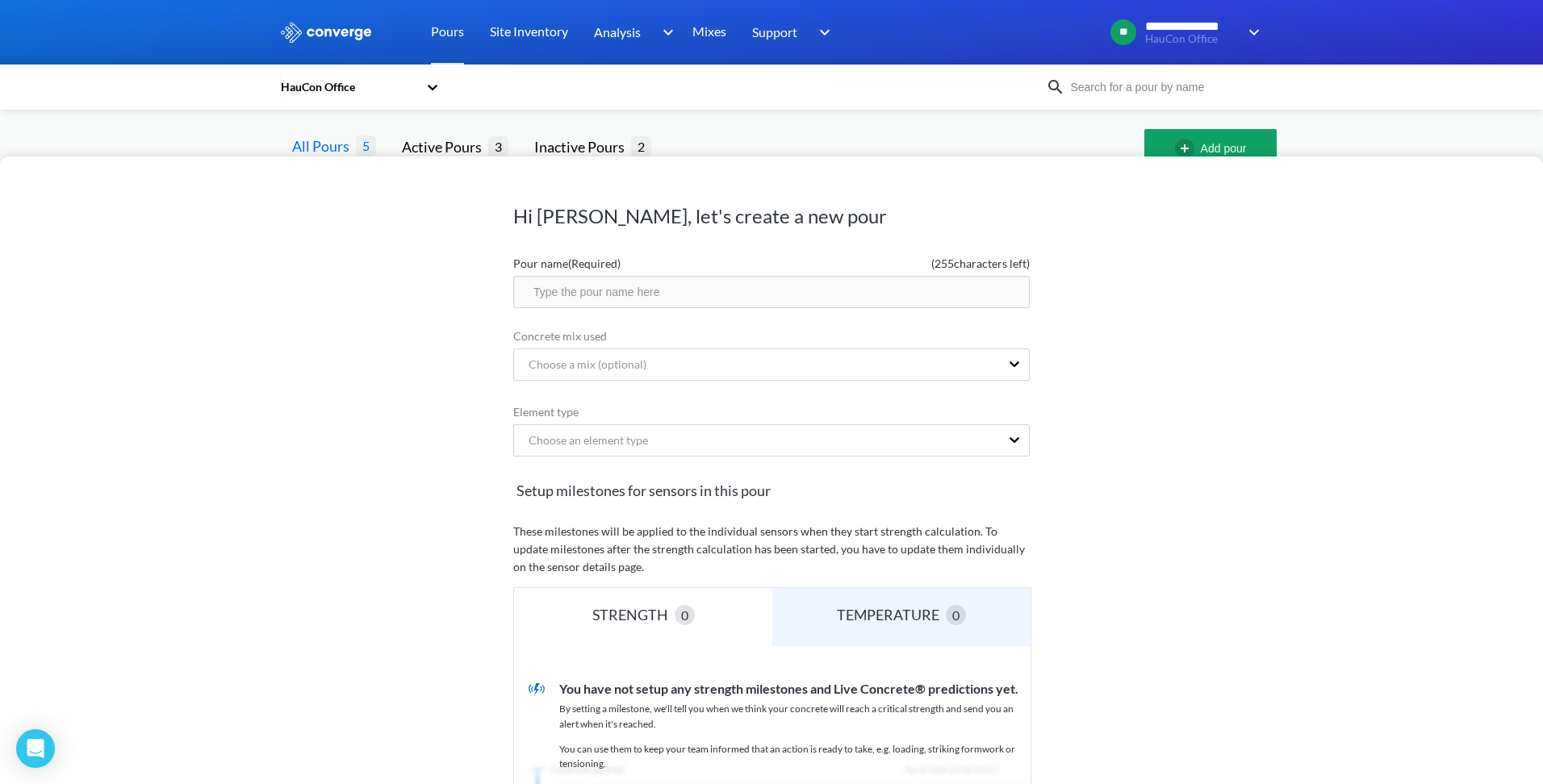
click at [657, 292] on input "text" at bounding box center [771, 292] width 516 height 32
click at [623, 368] on div "Choose a mix (optional)" at bounding box center [580, 364] width 131 height 18
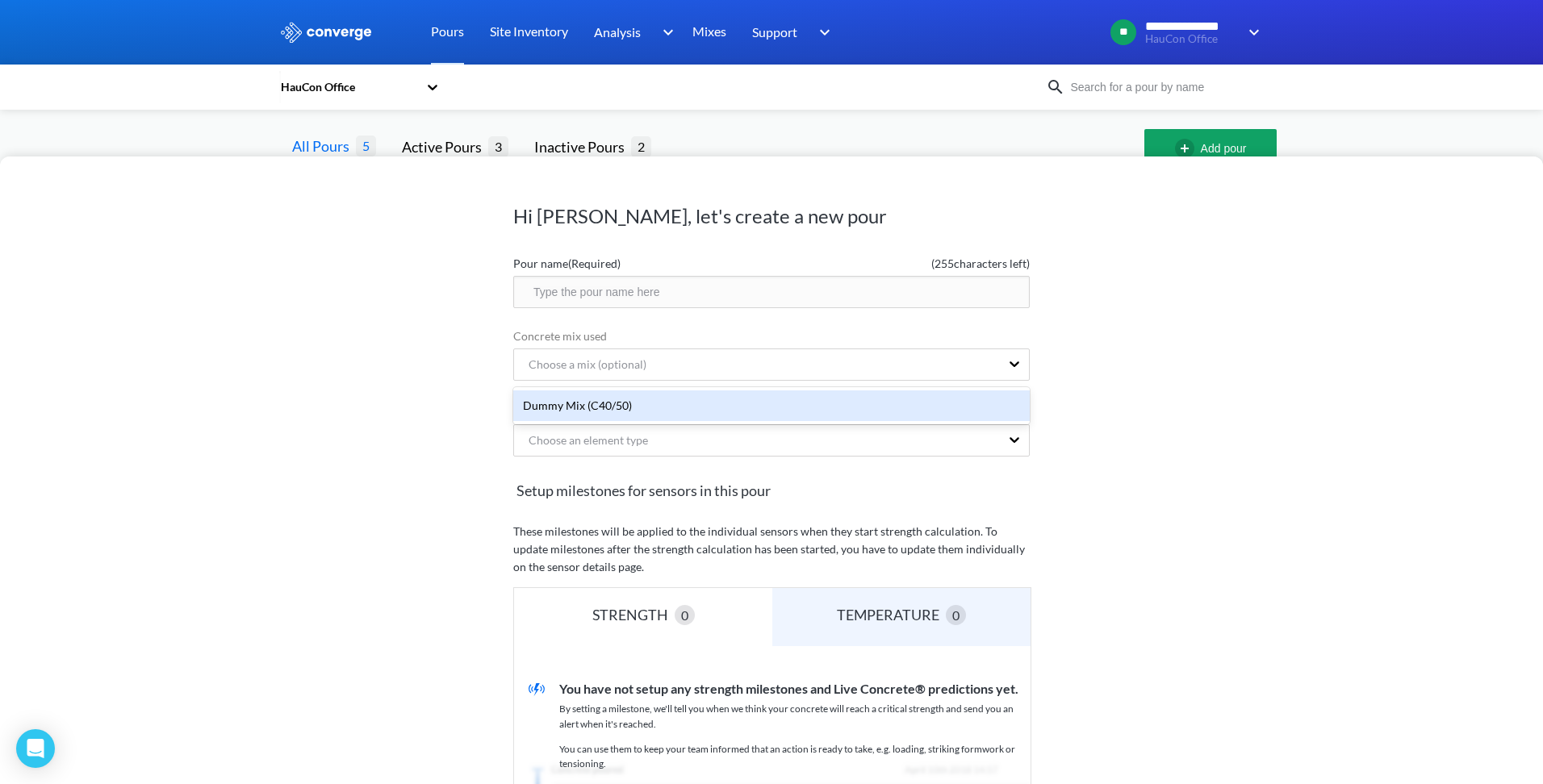
click at [617, 406] on div "Dummy Mix (C40/50)" at bounding box center [771, 406] width 516 height 31
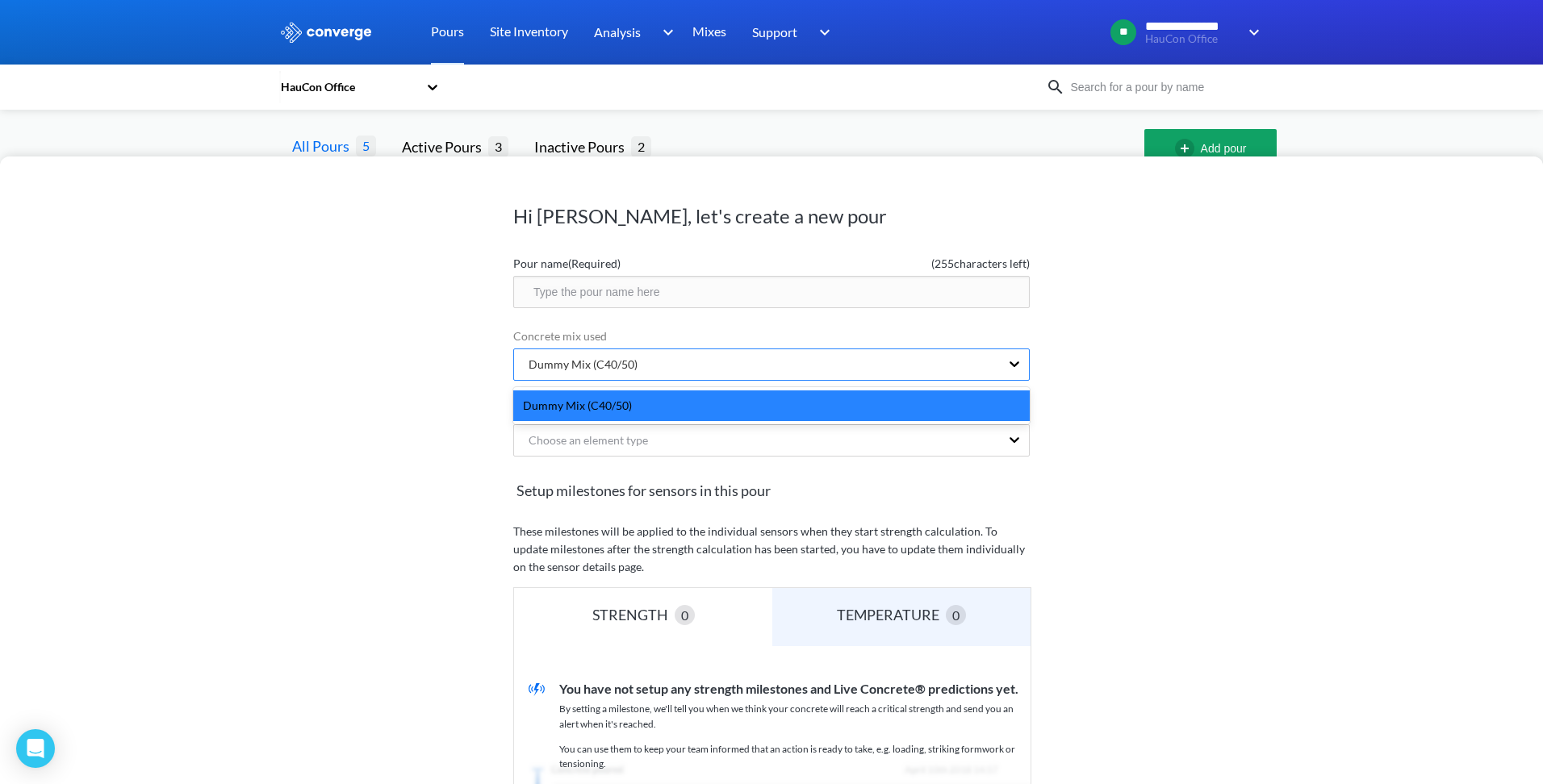
click at [594, 364] on div "Dummy Mix (C40/50)" at bounding box center [576, 364] width 122 height 18
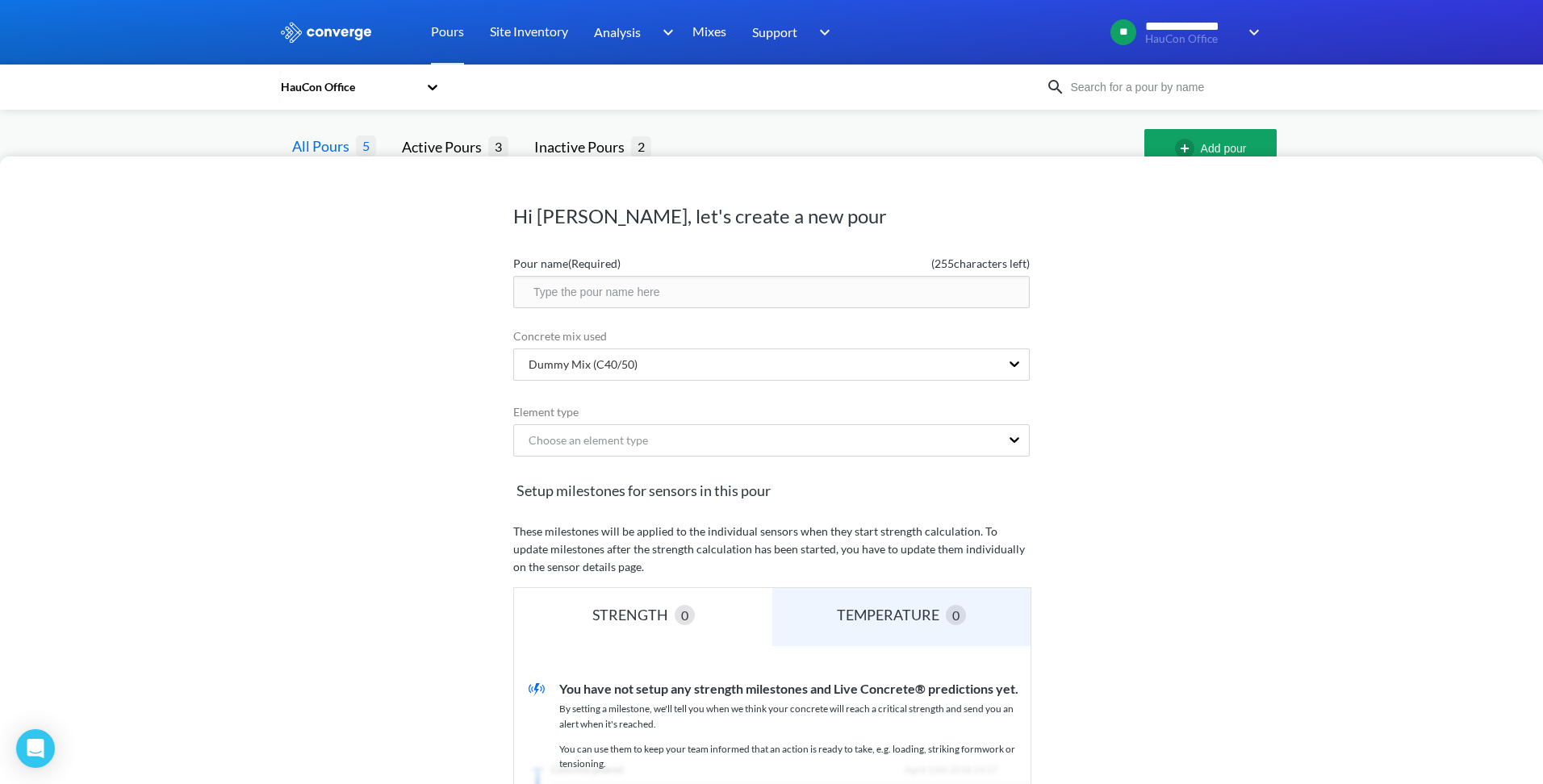
click at [633, 291] on input "text" at bounding box center [771, 292] width 516 height 32
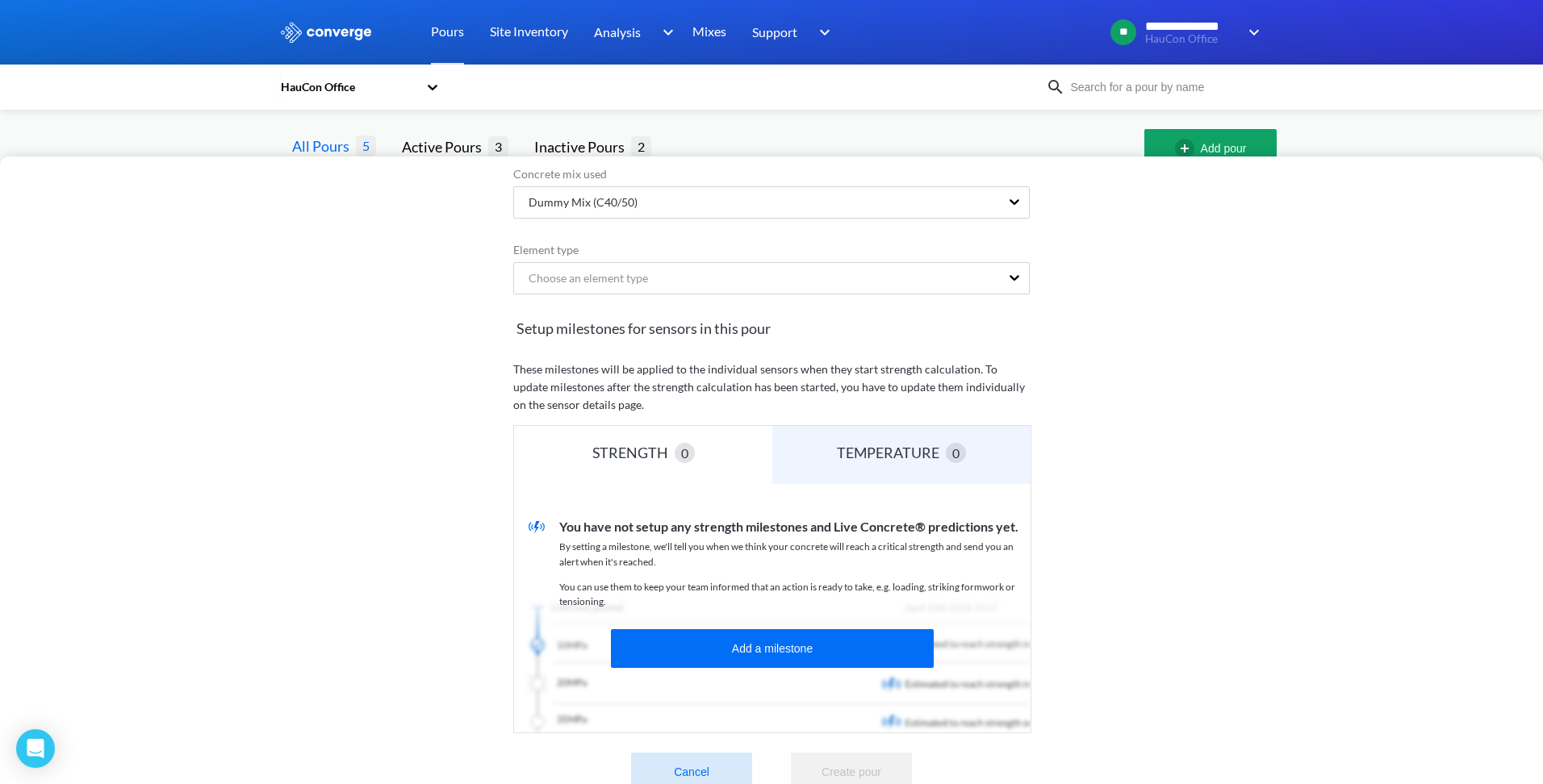
scroll to position [206, 0]
